Goal: Information Seeking & Learning: Learn about a topic

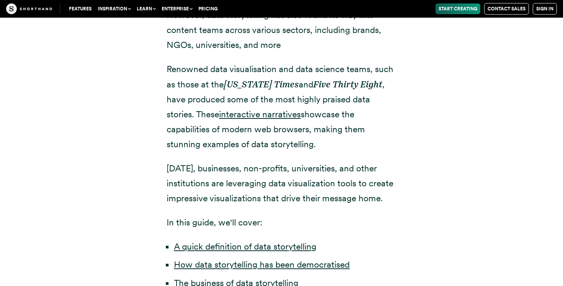
scroll to position [395, 0]
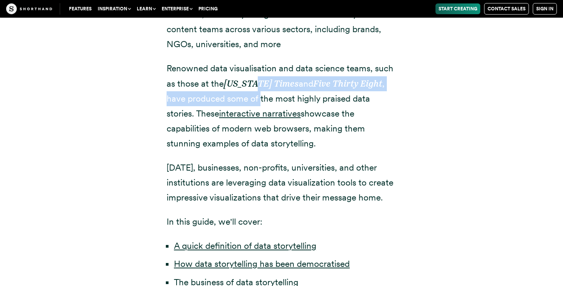
drag, startPoint x: 260, startPoint y: 87, endPoint x: 261, endPoint y: 95, distance: 8.8
click at [261, 95] on p "Renowned data visualisation and data science teams, such as those at the [US_ST…" at bounding box center [282, 106] width 230 height 90
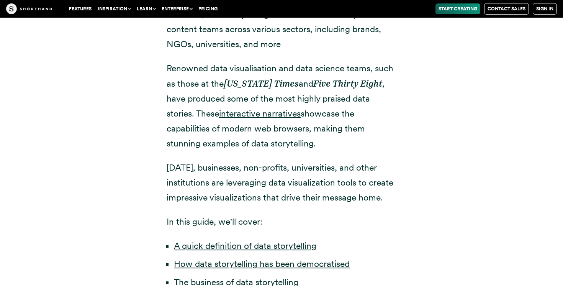
click at [367, 107] on p "Renowned data visualisation and data science teams, such as those at the [US_ST…" at bounding box center [282, 106] width 230 height 90
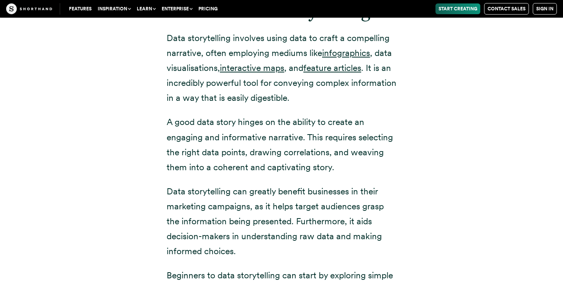
scroll to position [976, 0]
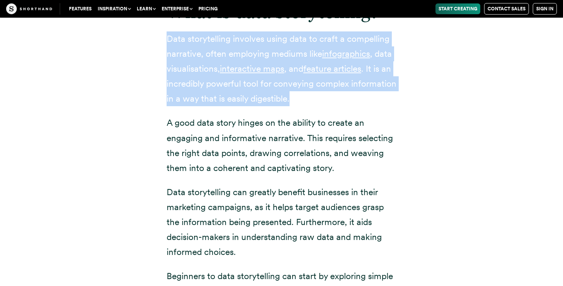
drag, startPoint x: 342, startPoint y: 102, endPoint x: 139, endPoint y: 36, distance: 212.9
click at [139, 36] on div "What is data storytelling? Data storytelling involves using data to craft a com…" at bounding box center [281, 172] width 521 height 391
copy p "Data storytelling involves using data to craft a compelling narrative, often em…"
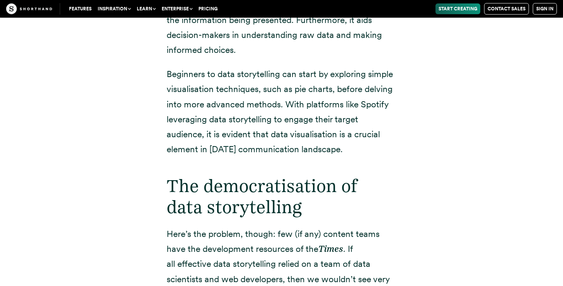
scroll to position [1180, 0]
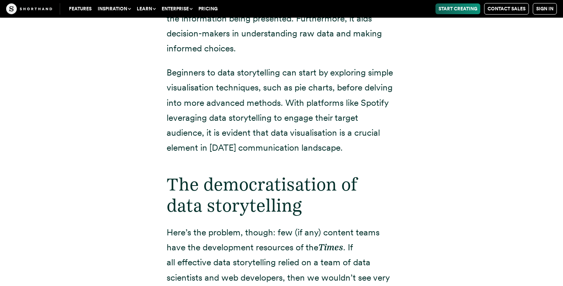
drag, startPoint x: 167, startPoint y: 70, endPoint x: 372, endPoint y: 151, distance: 220.3
click at [372, 151] on p "Beginners to data storytelling can start by exploring simple visualisation tech…" at bounding box center [282, 110] width 230 height 90
copy p "Beginners to data storytelling can start by exploring simple visualisation tech…"
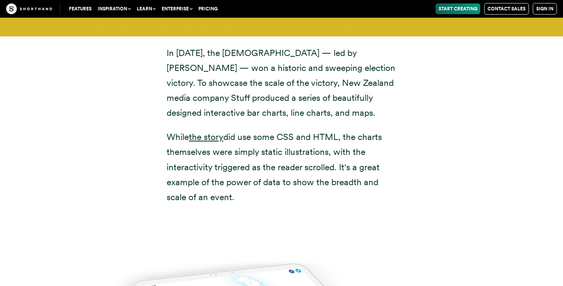
scroll to position [5446, 0]
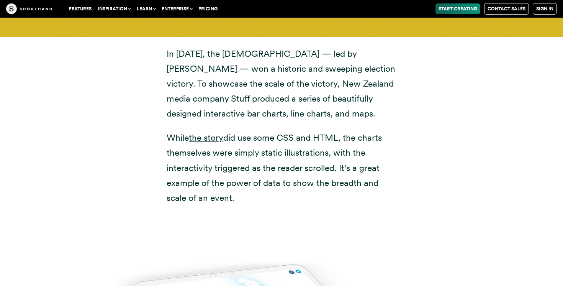
click at [339, 130] on p "While the story did use some CSS and HTML, the charts themselves were simply st…" at bounding box center [282, 167] width 230 height 75
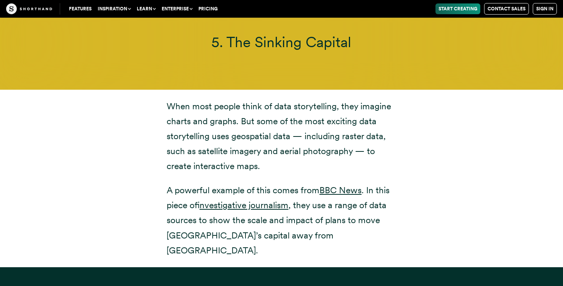
scroll to position [6254, 0]
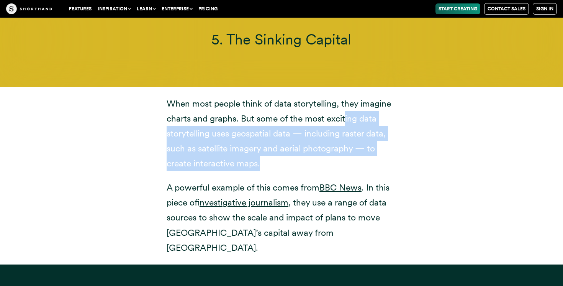
drag, startPoint x: 344, startPoint y: 92, endPoint x: 297, endPoint y: 129, distance: 59.8
click at [297, 129] on p "When most people think of data storytelling, they imagine charts and graphs. Bu…" at bounding box center [282, 133] width 230 height 75
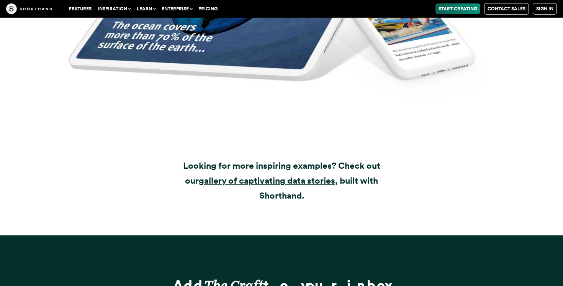
scroll to position [9247, 0]
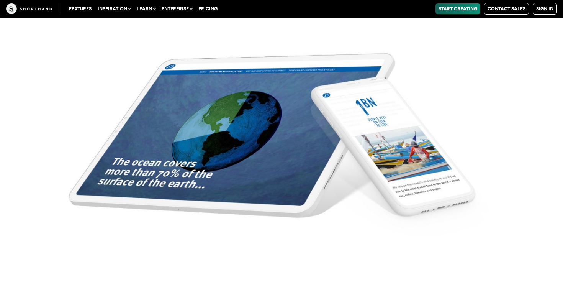
scroll to position [8954, 0]
